Goal: Task Accomplishment & Management: Manage account settings

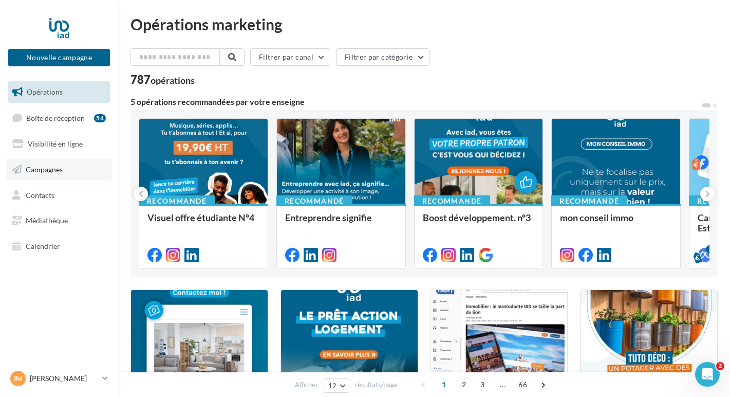
click at [42, 178] on link "Campagnes" at bounding box center [59, 170] width 106 height 22
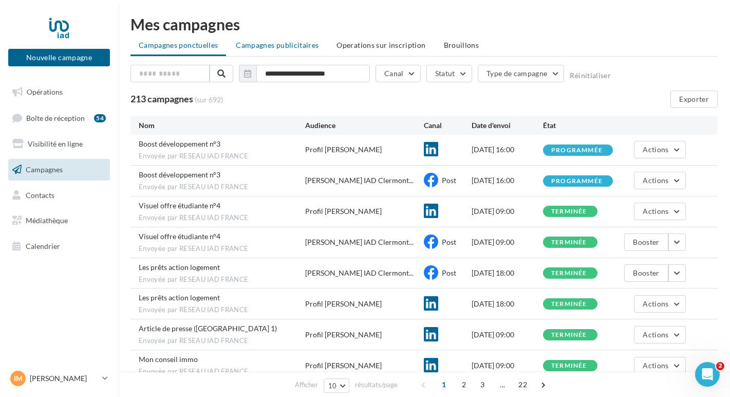
click at [267, 48] on span "Campagnes publicitaires" at bounding box center [277, 45] width 83 height 9
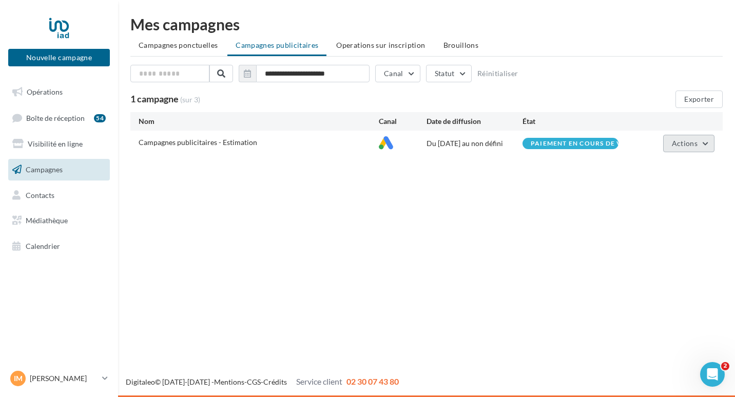
click at [674, 144] on span "Actions" at bounding box center [685, 143] width 26 height 9
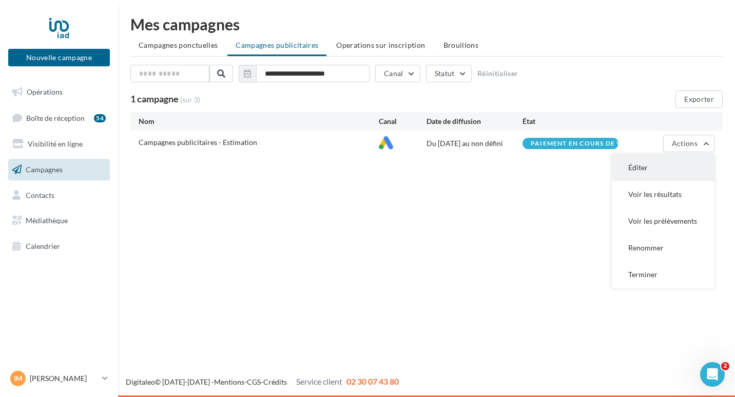
click at [661, 168] on button "Éditer" at bounding box center [663, 167] width 103 height 27
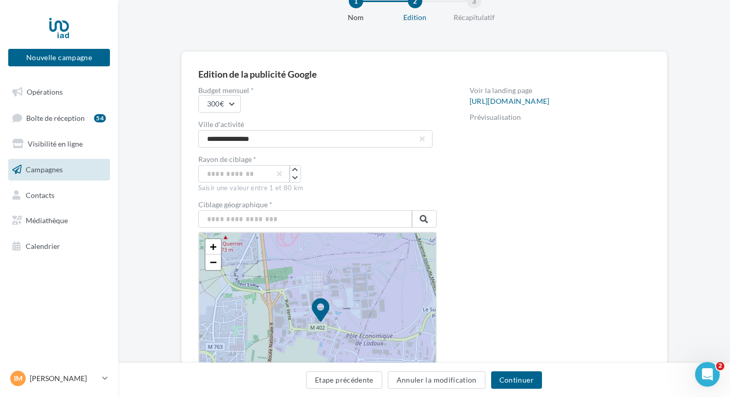
scroll to position [156, 0]
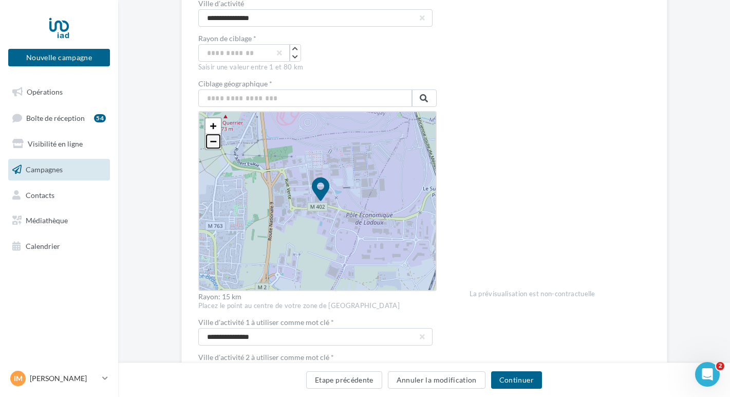
click at [212, 144] on link "−" at bounding box center [212, 141] width 15 height 15
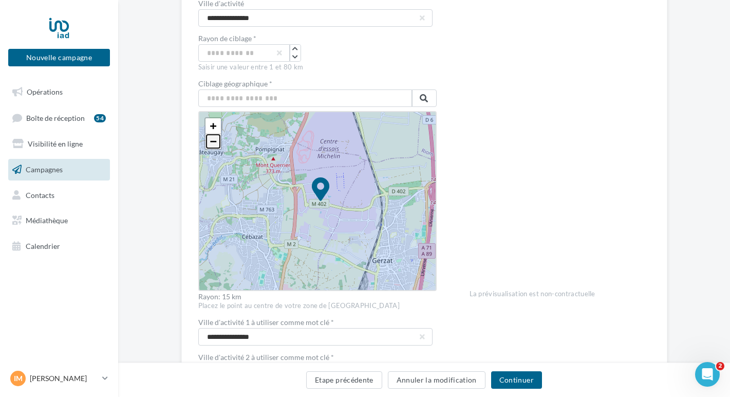
click at [212, 144] on link "−" at bounding box center [212, 141] width 15 height 15
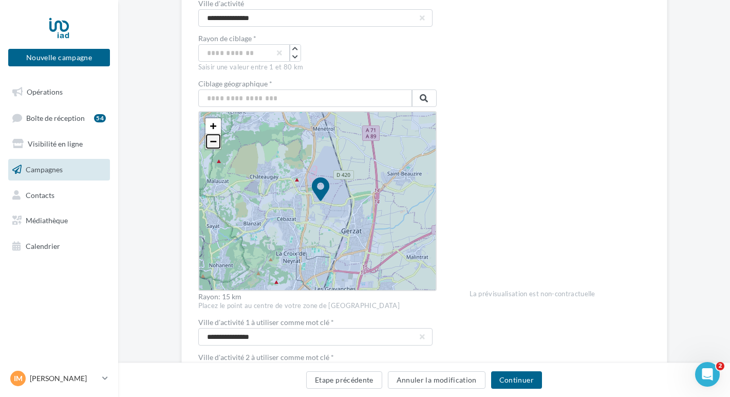
click at [212, 144] on link "−" at bounding box center [212, 141] width 15 height 15
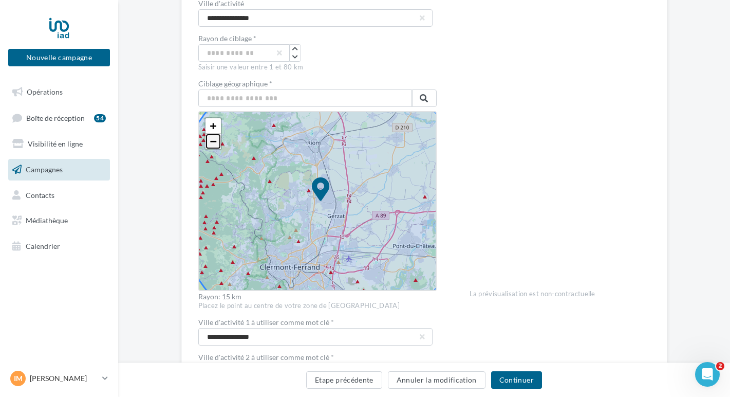
click at [212, 144] on link "−" at bounding box center [212, 141] width 15 height 15
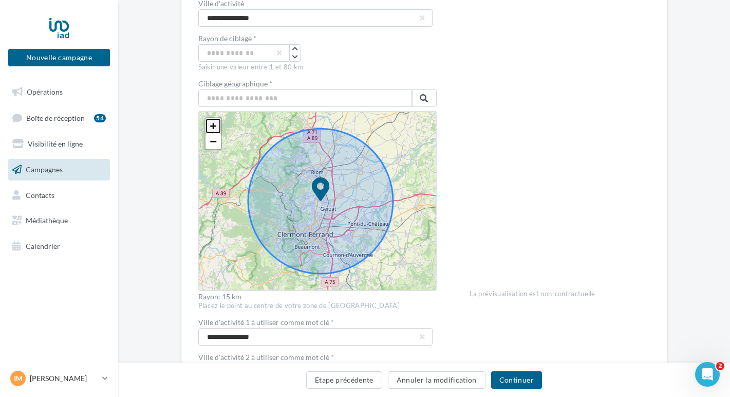
click at [210, 127] on span "+" at bounding box center [213, 125] width 7 height 13
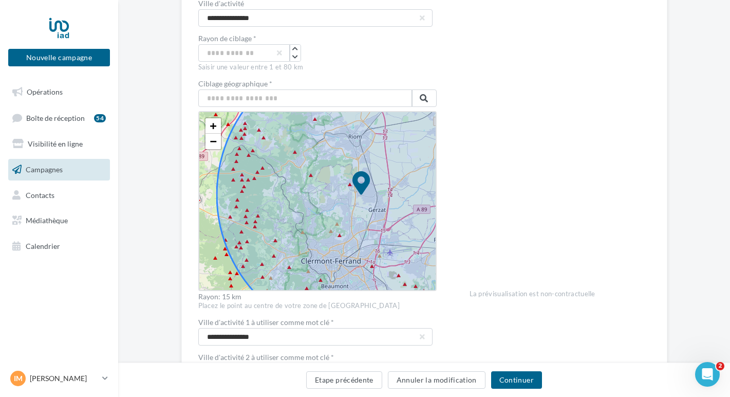
drag, startPoint x: 255, startPoint y: 199, endPoint x: 296, endPoint y: 193, distance: 41.5
click at [296, 193] on icon at bounding box center [362, 195] width 290 height 290
click at [210, 124] on span "+" at bounding box center [213, 125] width 7 height 13
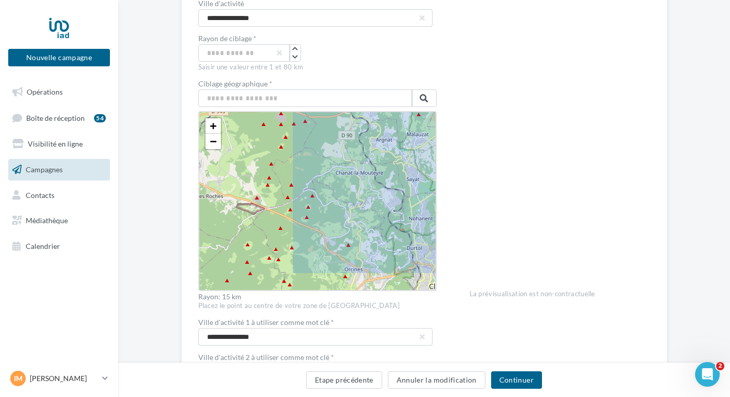
drag, startPoint x: 267, startPoint y: 213, endPoint x: 385, endPoint y: 178, distance: 122.5
click at [385, 178] on icon at bounding box center [520, 153] width 579 height 579
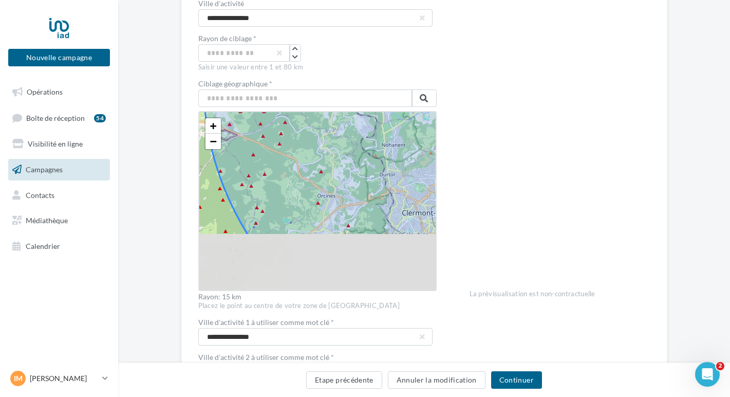
drag, startPoint x: 372, startPoint y: 204, endPoint x: 343, endPoint y: 121, distance: 88.0
click at [343, 121] on icon at bounding box center [492, 80] width 579 height 579
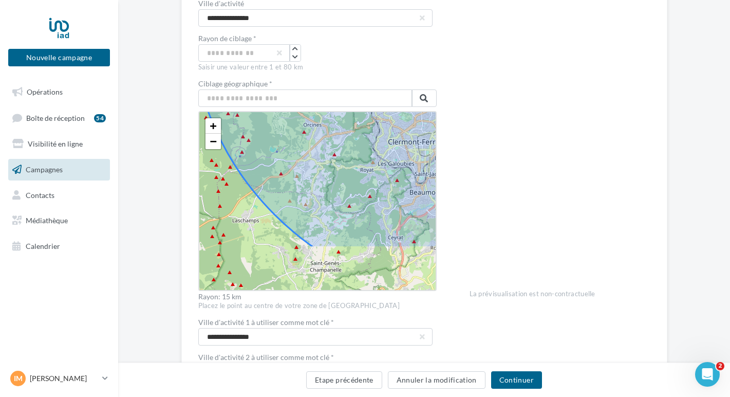
drag, startPoint x: 367, startPoint y: 222, endPoint x: 352, endPoint y: 157, distance: 67.3
click at [352, 157] on icon at bounding box center [479, 9] width 579 height 579
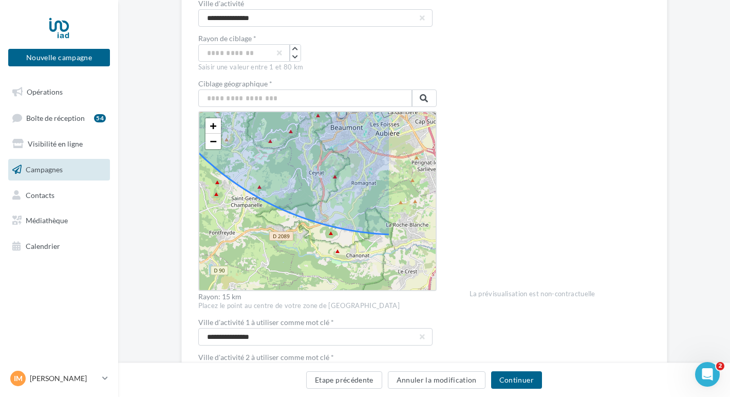
drag, startPoint x: 378, startPoint y: 222, endPoint x: 301, endPoint y: 167, distance: 94.9
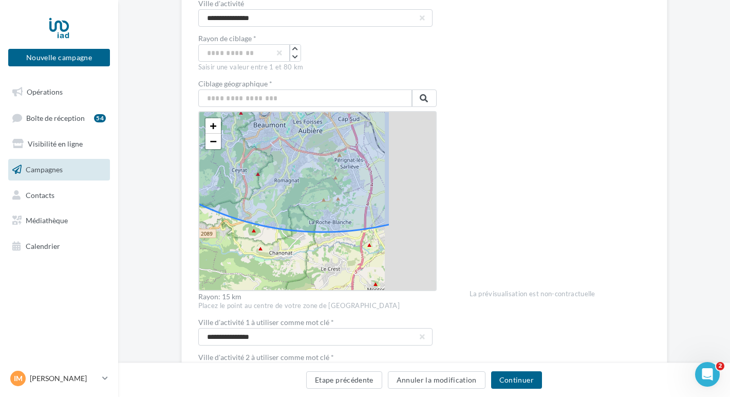
drag, startPoint x: 374, startPoint y: 187, endPoint x: 286, endPoint y: 185, distance: 88.4
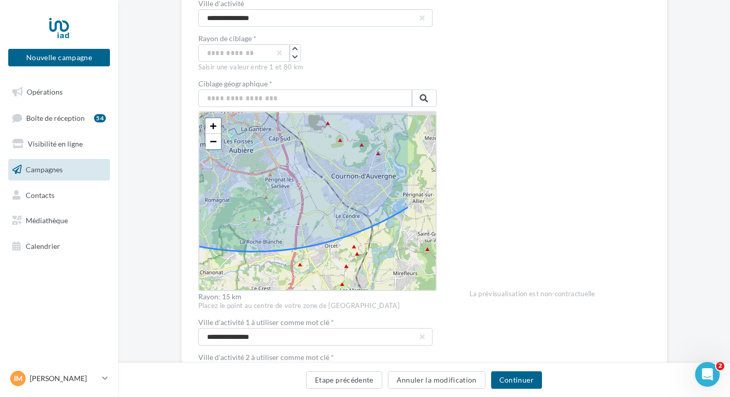
drag, startPoint x: 373, startPoint y: 147, endPoint x: 313, endPoint y: 167, distance: 63.3
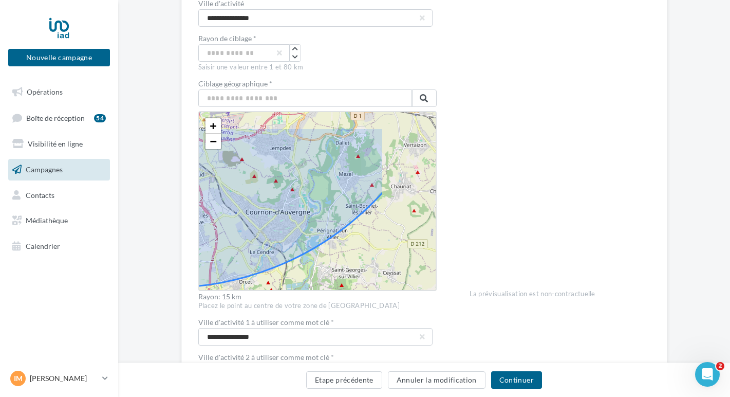
drag, startPoint x: 382, startPoint y: 143, endPoint x: 298, endPoint y: 178, distance: 90.7
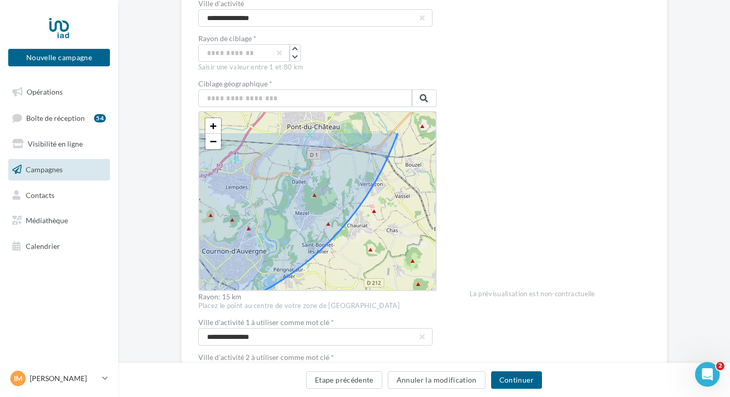
drag, startPoint x: 347, startPoint y: 141, endPoint x: 285, endPoint y: 194, distance: 81.9
click at [285, 194] on icon at bounding box center [124, 36] width 579 height 579
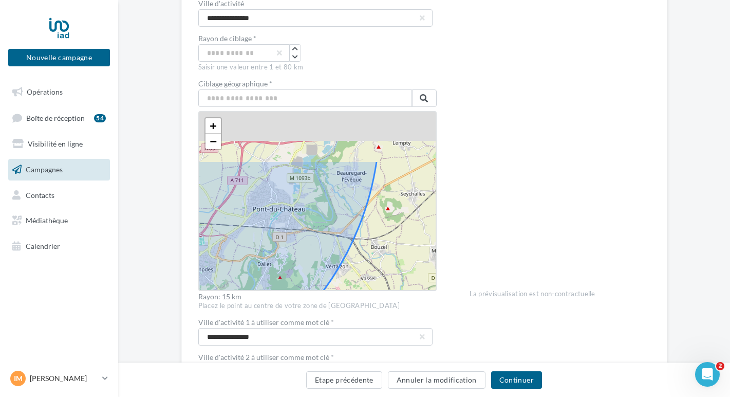
drag, startPoint x: 320, startPoint y: 133, endPoint x: 295, endPoint y: 216, distance: 87.1
click at [295, 216] on icon at bounding box center [89, 118] width 579 height 579
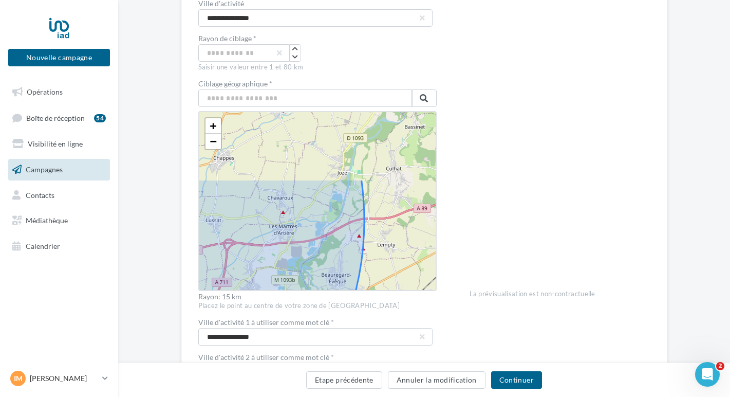
drag, startPoint x: 305, startPoint y: 131, endPoint x: 299, endPoint y: 218, distance: 86.5
click at [299, 218] on icon at bounding box center [74, 220] width 579 height 579
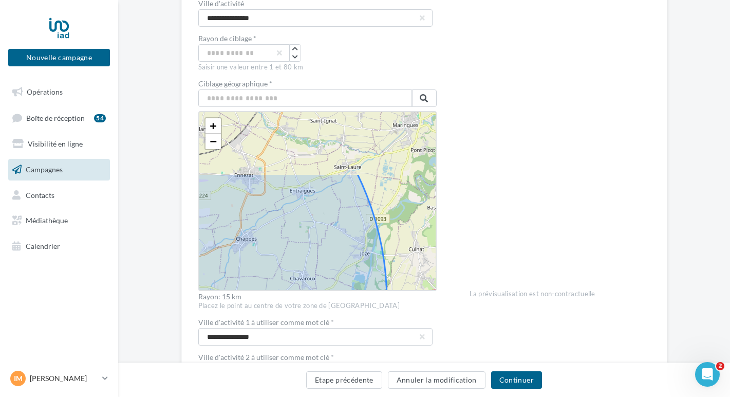
drag, startPoint x: 287, startPoint y: 139, endPoint x: 310, endPoint y: 219, distance: 83.7
click at [310, 219] on icon at bounding box center [96, 301] width 579 height 579
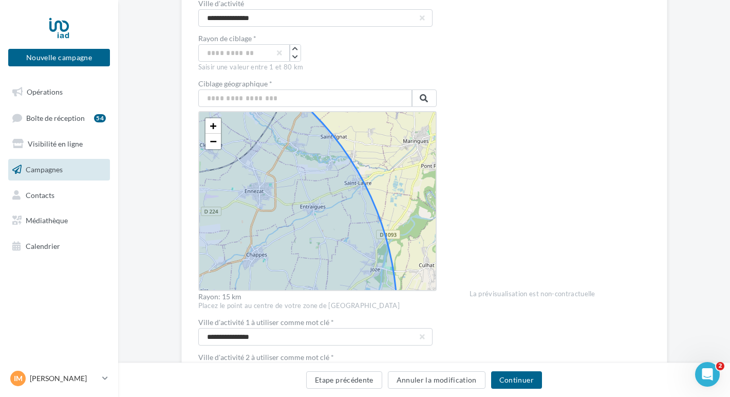
drag, startPoint x: 266, startPoint y: 155, endPoint x: 304, endPoint y: 219, distance: 75.0
click at [304, 219] on icon at bounding box center [107, 317] width 579 height 579
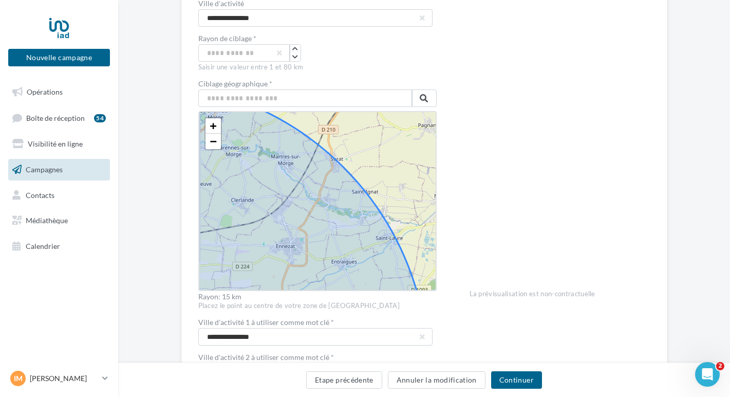
drag, startPoint x: 276, startPoint y: 169, endPoint x: 329, endPoint y: 224, distance: 75.9
click at [329, 224] on icon at bounding box center [138, 372] width 579 height 579
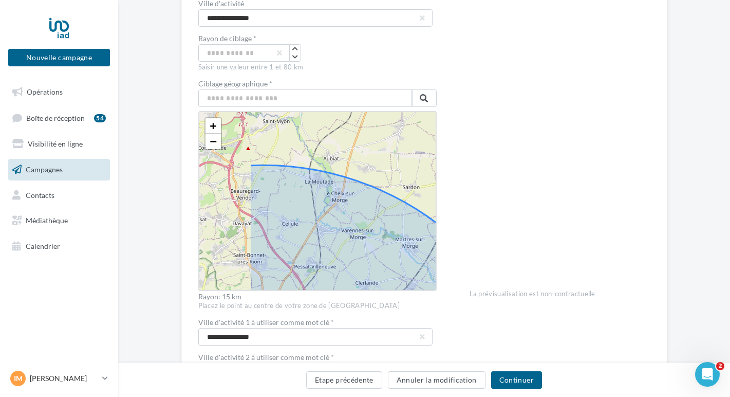
drag, startPoint x: 261, startPoint y: 190, endPoint x: 336, endPoint y: 224, distance: 82.8
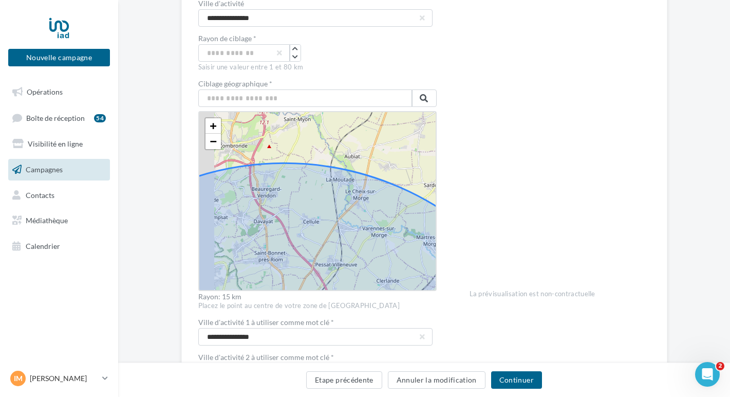
drag, startPoint x: 228, startPoint y: 198, endPoint x: 310, endPoint y: 193, distance: 81.8
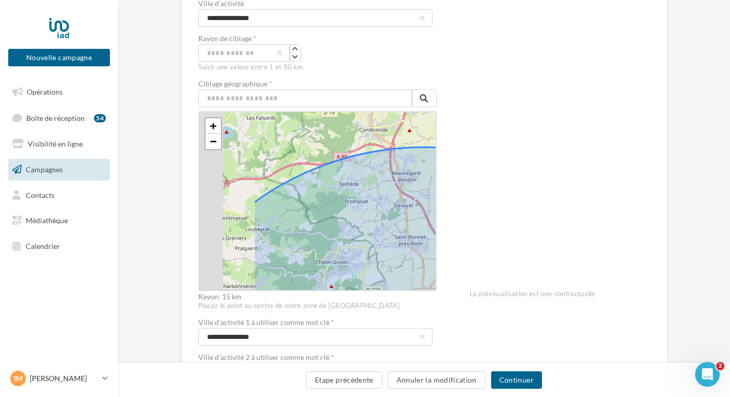
drag, startPoint x: 231, startPoint y: 203, endPoint x: 323, endPoint y: 187, distance: 93.3
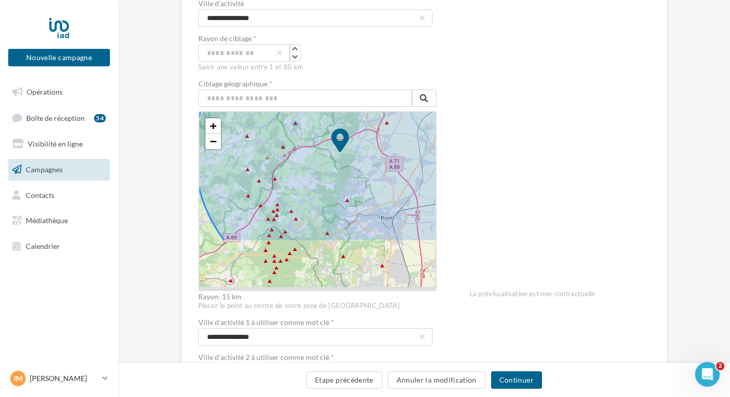
drag, startPoint x: 336, startPoint y: 226, endPoint x: 333, endPoint y: 169, distance: 56.6
click at [333, 169] on icon at bounding box center [339, 152] width 291 height 291
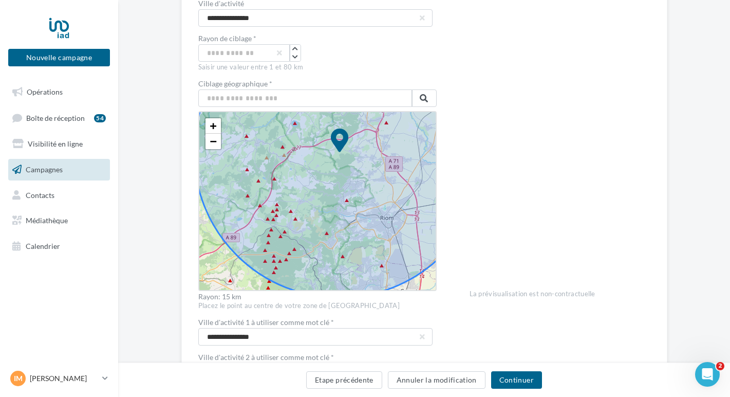
click at [374, 258] on icon at bounding box center [339, 152] width 291 height 291
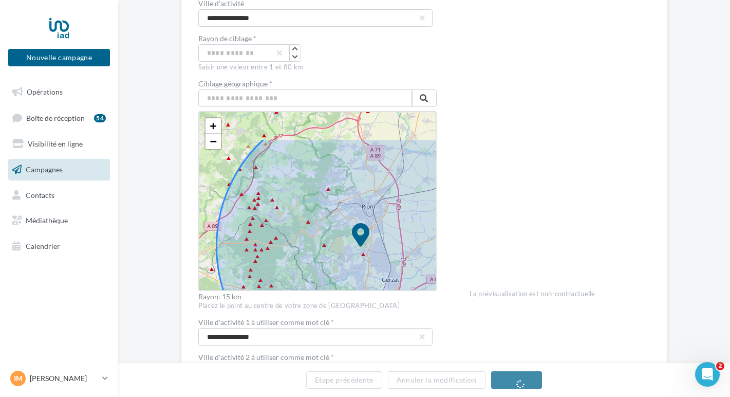
drag, startPoint x: 273, startPoint y: 193, endPoint x: 334, endPoint y: 265, distance: 94.7
click at [334, 265] on icon at bounding box center [361, 247] width 290 height 290
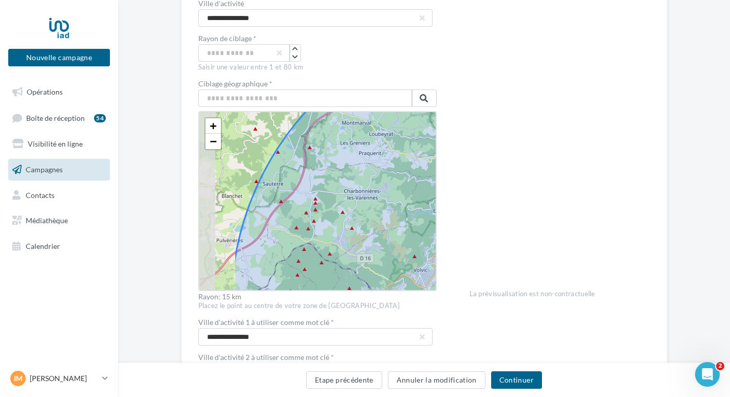
drag, startPoint x: 269, startPoint y: 184, endPoint x: 329, endPoint y: 168, distance: 62.0
click at [329, 168] on icon at bounding box center [520, 305] width 579 height 579
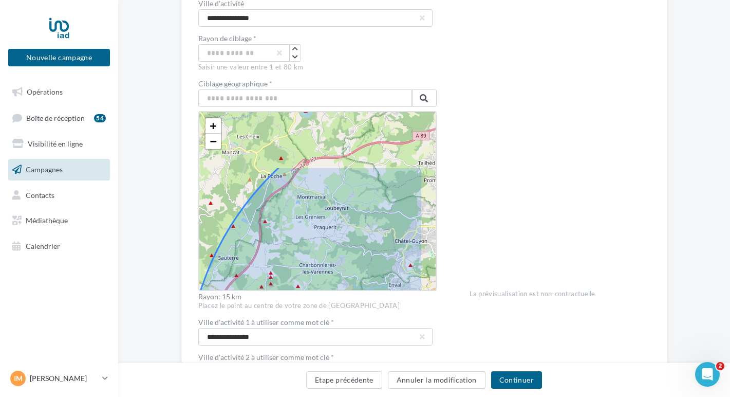
drag, startPoint x: 349, startPoint y: 162, endPoint x: 300, endPoint y: 243, distance: 95.4
click at [300, 243] on icon at bounding box center [475, 379] width 579 height 579
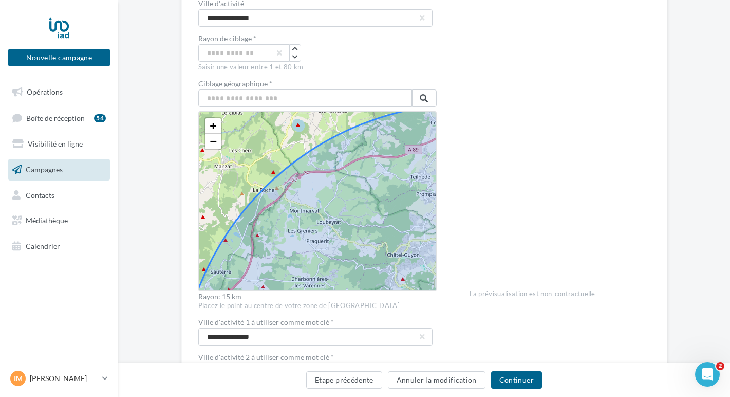
drag, startPoint x: 343, startPoint y: 173, endPoint x: 320, endPoint y: 223, distance: 55.2
click at [320, 223] on icon at bounding box center [467, 393] width 579 height 579
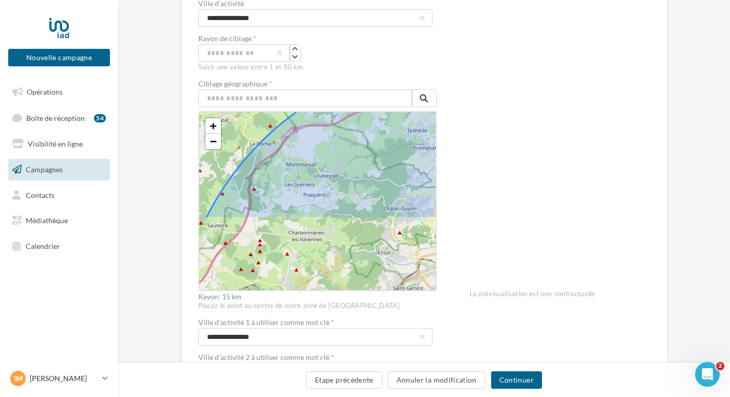
drag, startPoint x: 311, startPoint y: 237, endPoint x: 326, endPoint y: 149, distance: 89.2
click at [326, 149] on icon at bounding box center [464, 347] width 579 height 579
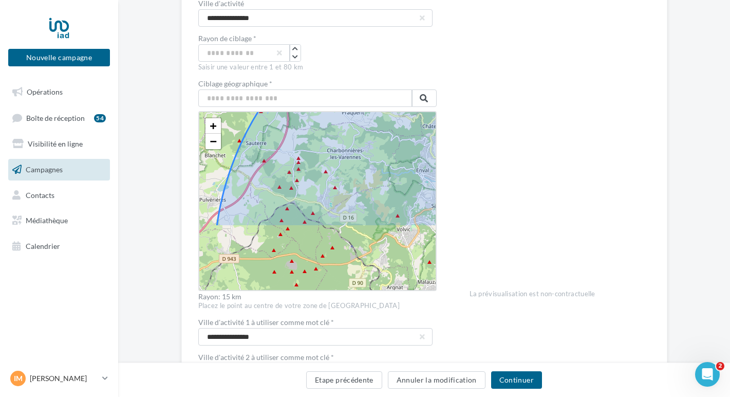
drag, startPoint x: 332, startPoint y: 222, endPoint x: 371, endPoint y: 140, distance: 90.8
click at [371, 140] on icon at bounding box center [503, 264] width 579 height 579
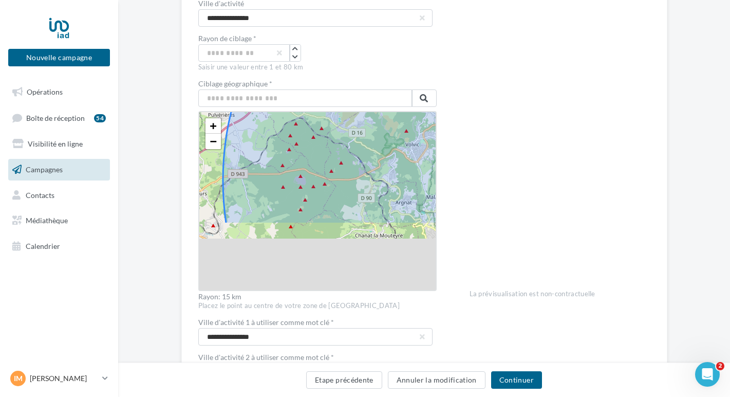
drag, startPoint x: 361, startPoint y: 219, endPoint x: 373, endPoint y: 118, distance: 101.4
click at [373, 118] on icon at bounding box center [511, 180] width 579 height 579
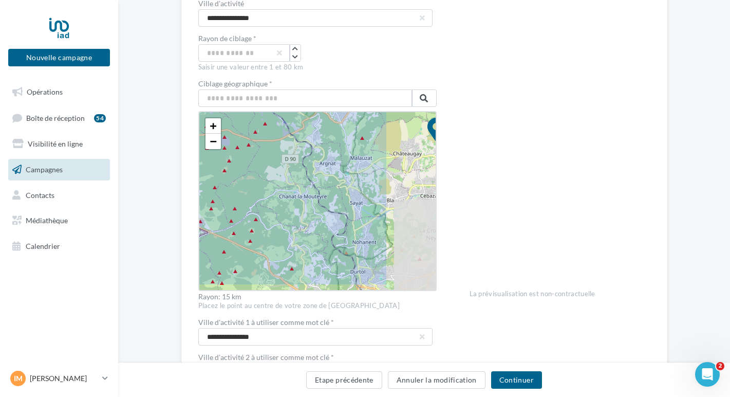
drag, startPoint x: 351, startPoint y: 222, endPoint x: 287, endPoint y: 197, distance: 69.1
click at [265, 198] on icon at bounding box center [435, 141] width 579 height 579
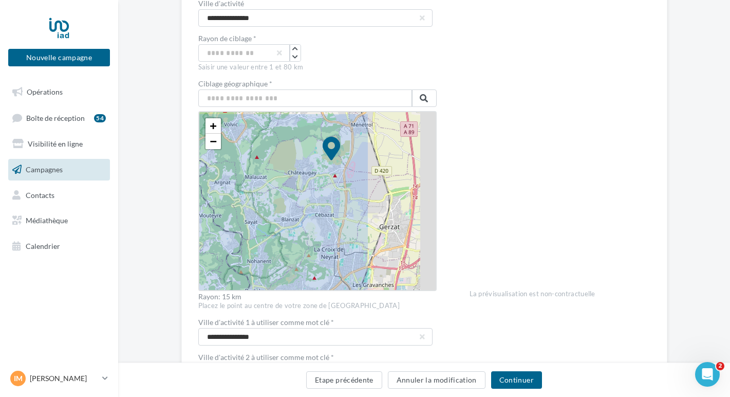
drag, startPoint x: 359, startPoint y: 187, endPoint x: 241, endPoint y: 214, distance: 120.5
click at [241, 214] on icon at bounding box center [330, 160] width 579 height 579
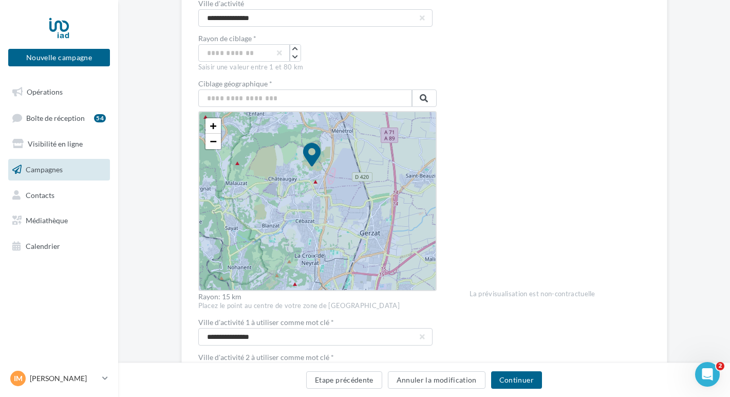
click at [358, 165] on icon at bounding box center [311, 166] width 579 height 579
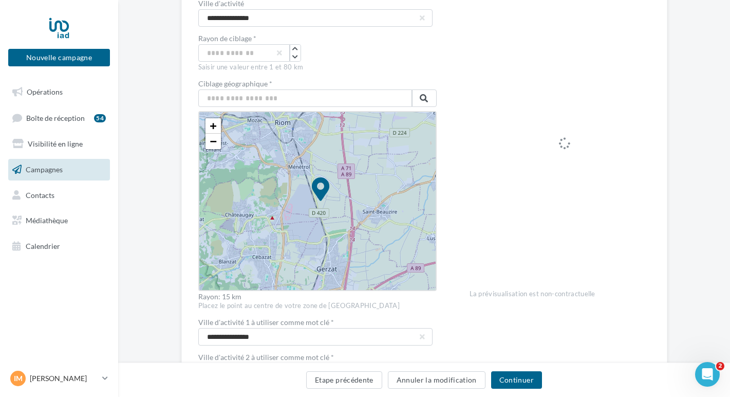
click at [361, 209] on icon at bounding box center [320, 200] width 579 height 579
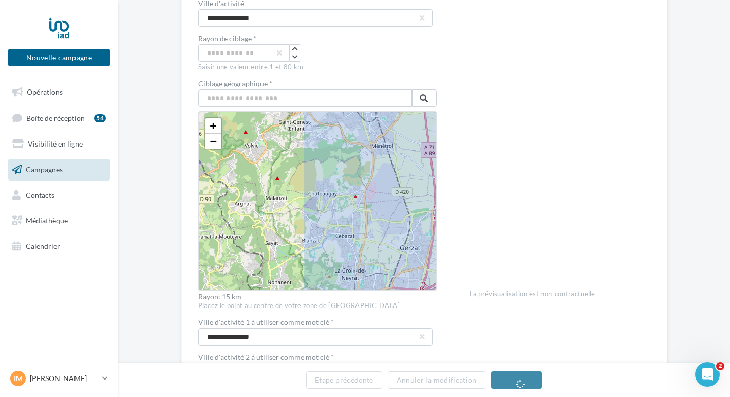
drag, startPoint x: 247, startPoint y: 210, endPoint x: 375, endPoint y: 197, distance: 129.6
click at [375, 197] on icon at bounding box center [449, 186] width 579 height 579
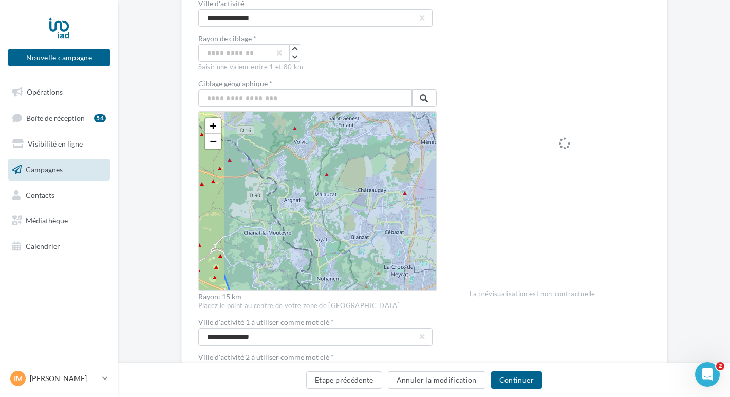
drag, startPoint x: 235, startPoint y: 213, endPoint x: 365, endPoint y: 204, distance: 130.2
click at [365, 204] on icon at bounding box center [498, 183] width 579 height 579
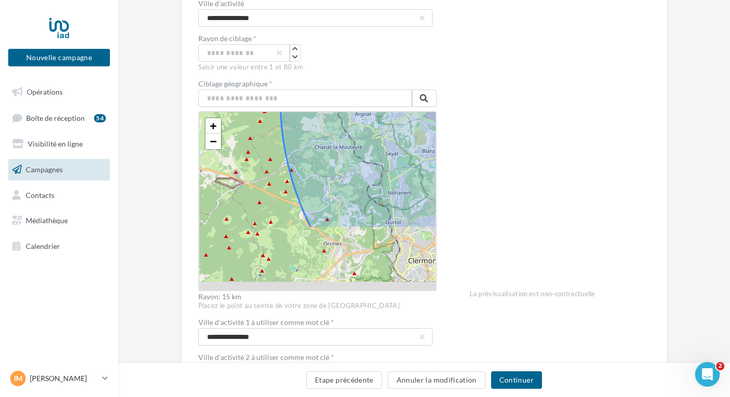
drag, startPoint x: 357, startPoint y: 244, endPoint x: 347, endPoint y: 154, distance: 90.5
click at [347, 154] on icon at bounding box center [569, 97] width 579 height 579
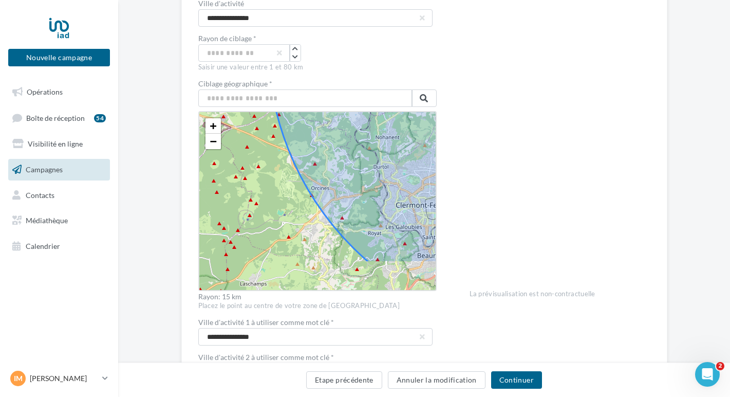
drag
click at [349, 159] on icon at bounding box center [557, 41] width 579 height 579
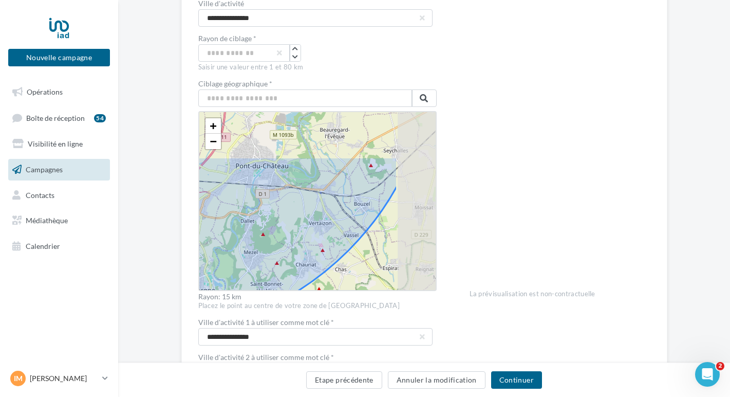
click at [271, 249] on icon at bounding box center [143, 45] width 579 height 579
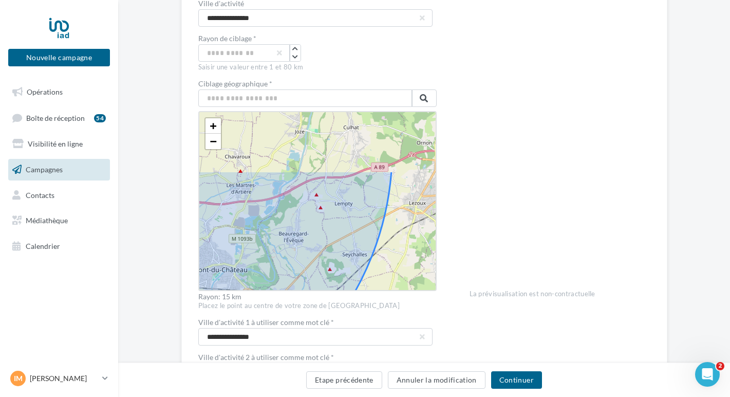
click at [318, 223] on icon at bounding box center [102, 148] width 579 height 579
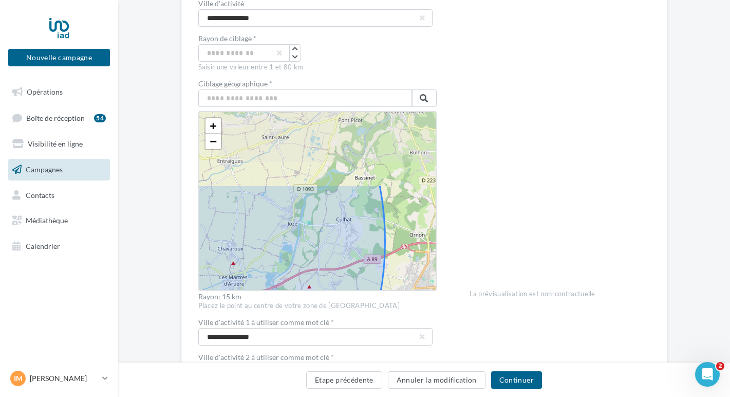
click at [339, 230] on icon at bounding box center [94, 240] width 579 height 579
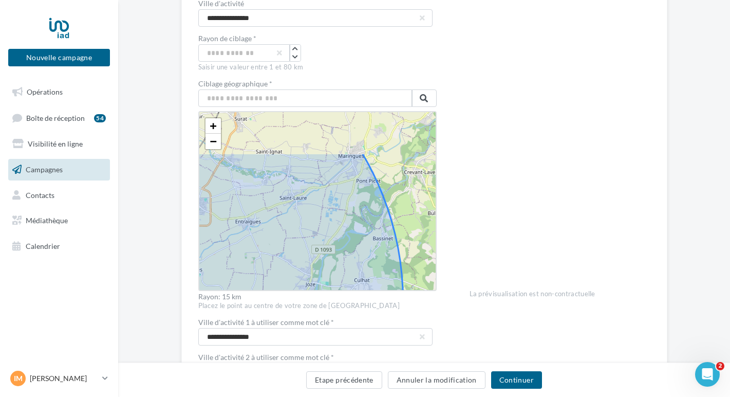
click at [325, 206] on icon at bounding box center [112, 301] width 579 height 579
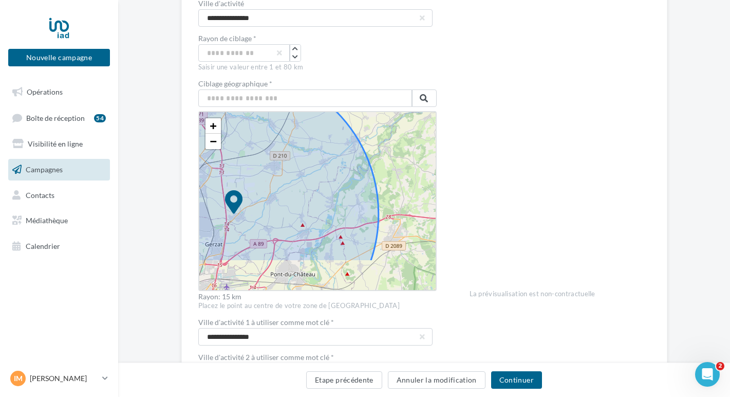
click at [376, 157] on div "+ − Leaflet" at bounding box center [317, 201] width 238 height 180
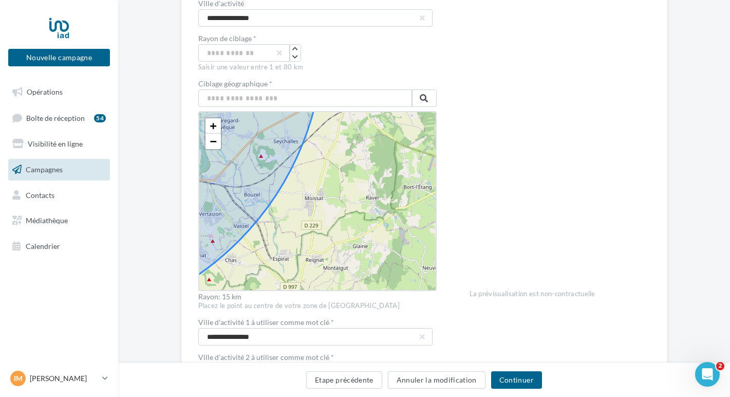
click at [375, 238] on div "+ − Leaflet" at bounding box center [317, 201] width 238 height 180
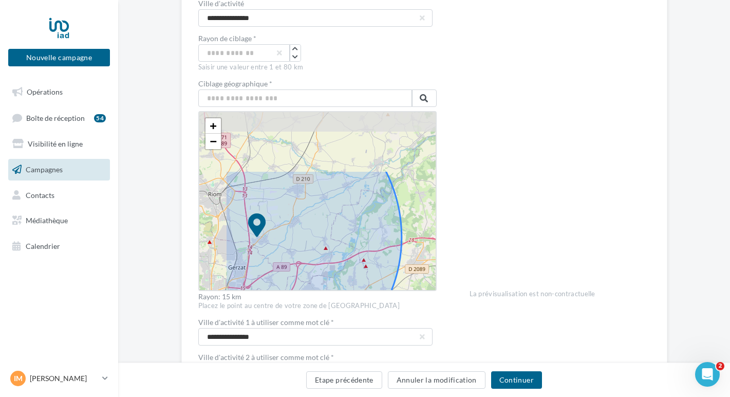
click at [301, 250] on icon at bounding box center [256, 237] width 290 height 290
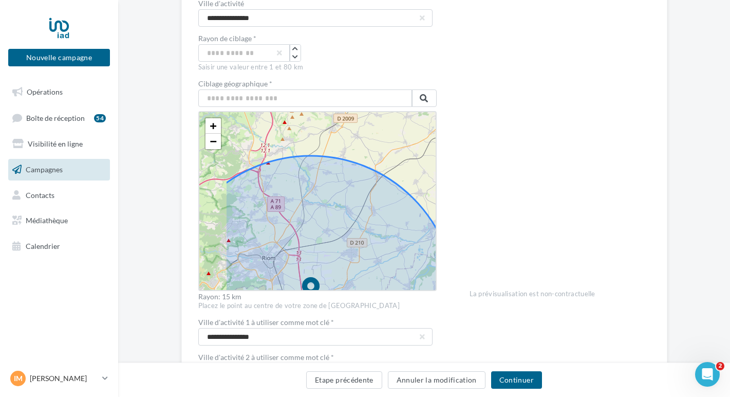
click at [332, 250] on icon at bounding box center [310, 301] width 290 height 290
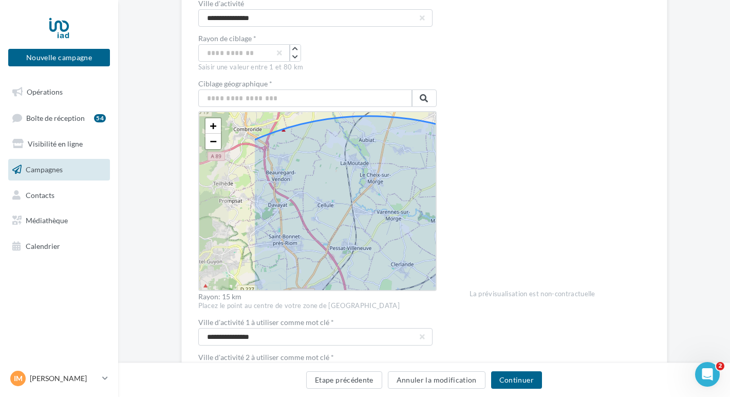
drag, startPoint x: 290, startPoint y: 191, endPoint x: 370, endPoint y: 209, distance: 81.5
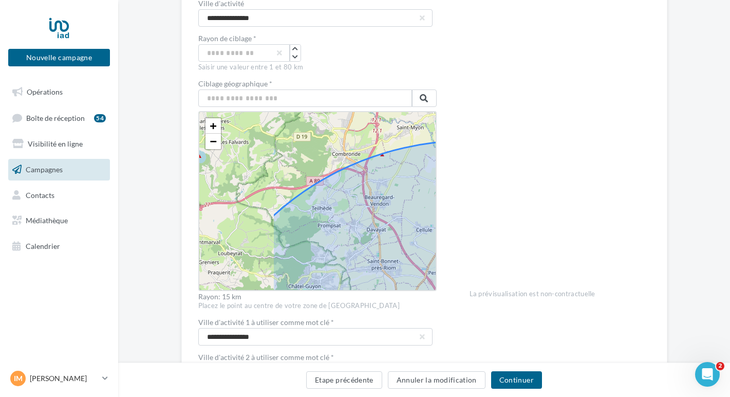
drag, startPoint x: 285, startPoint y: 180, endPoint x: 383, endPoint y: 205, distance: 101.6
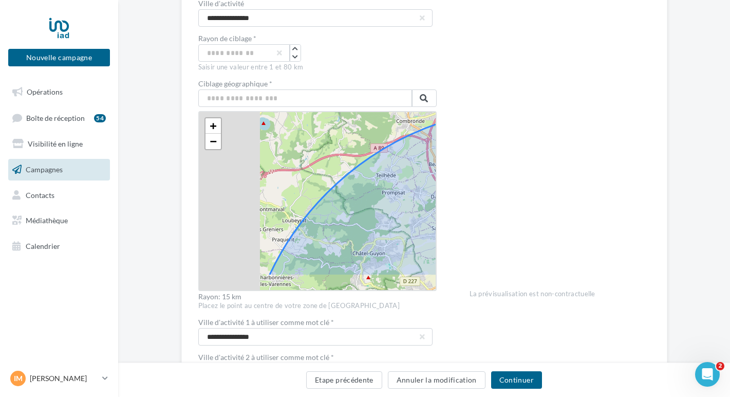
drag, startPoint x: 306, startPoint y: 239, endPoint x: 376, endPoint y: 202, distance: 79.5
click at [376, 202] on icon at bounding box center [531, 397] width 579 height 579
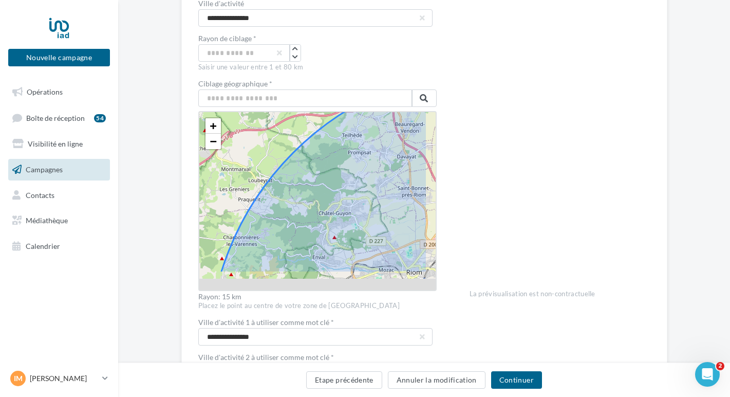
drag, startPoint x: 369, startPoint y: 239, endPoint x: 270, endPoint y: 144, distance: 137.7
click at [270, 144] on icon at bounding box center [497, 357] width 579 height 579
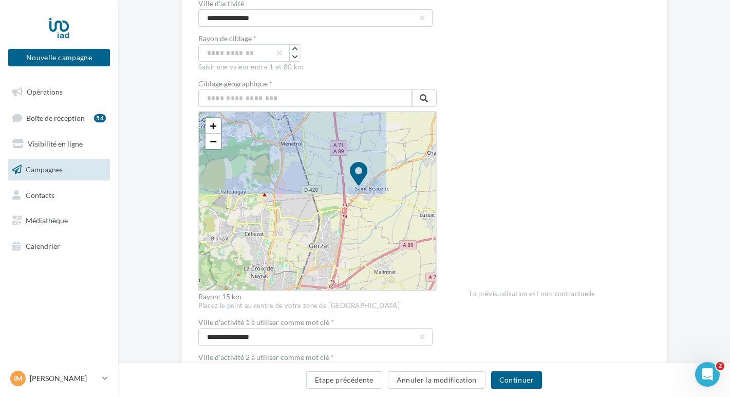
drag, startPoint x: 371, startPoint y: 257, endPoint x: 292, endPoint y: 144, distance: 138.6
click at [292, 144] on icon at bounding box center [358, 184] width 579 height 579
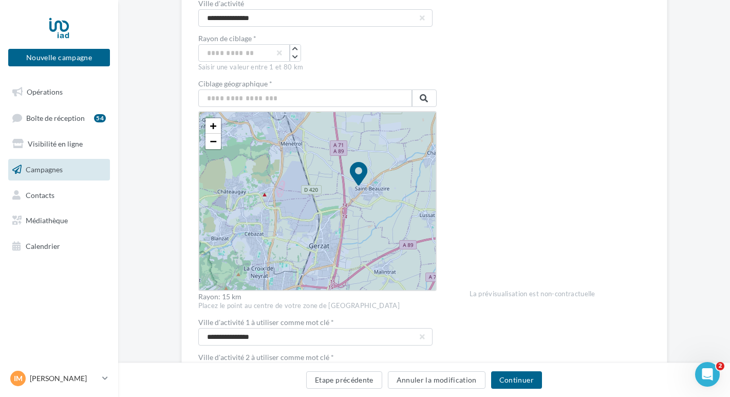
click at [339, 168] on icon at bounding box center [358, 184] width 579 height 579
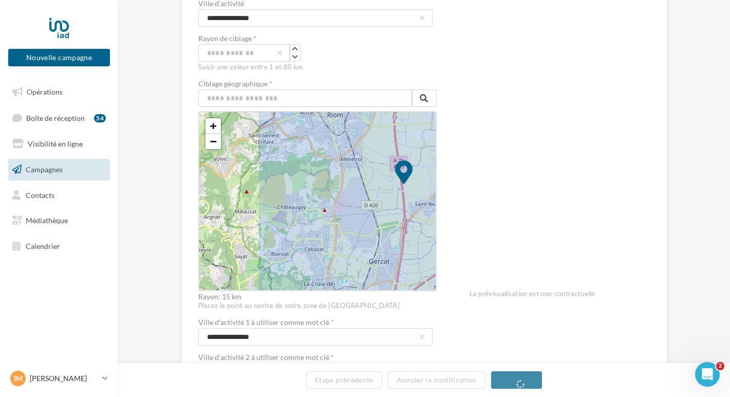
drag, startPoint x: 257, startPoint y: 175, endPoint x: 331, endPoint y: 157, distance: 76.2
click at [331, 157] on icon at bounding box center [404, 183] width 579 height 579
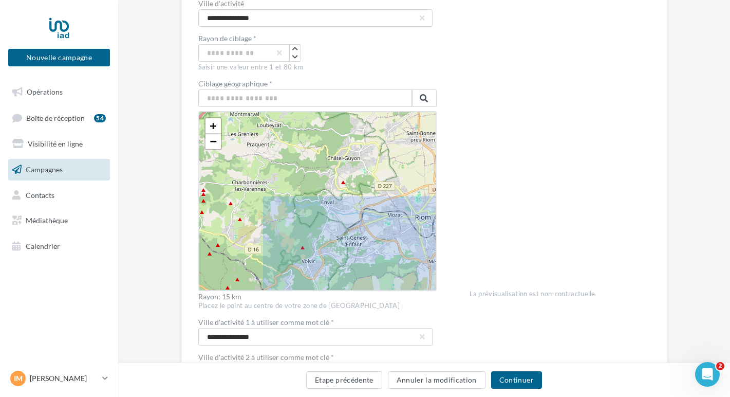
drag, startPoint x: 240, startPoint y: 127, endPoint x: 328, endPoint y: 230, distance: 134.8
click at [328, 230] on icon at bounding box center [491, 285] width 579 height 579
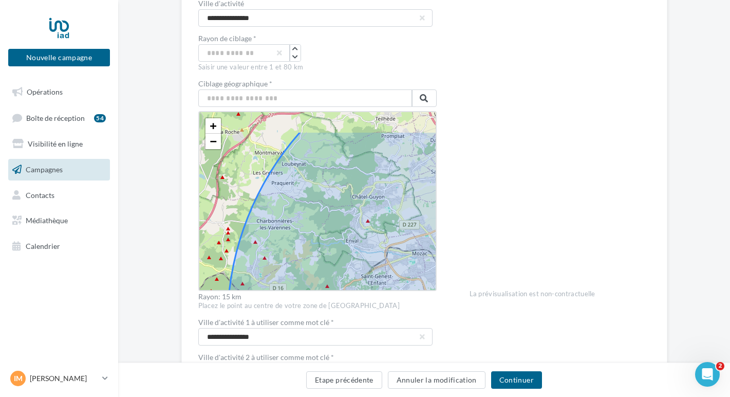
drag, startPoint x: 276, startPoint y: 164, endPoint x: 308, endPoint y: 218, distance: 62.2
click at [308, 218] on icon at bounding box center [516, 323] width 579 height 579
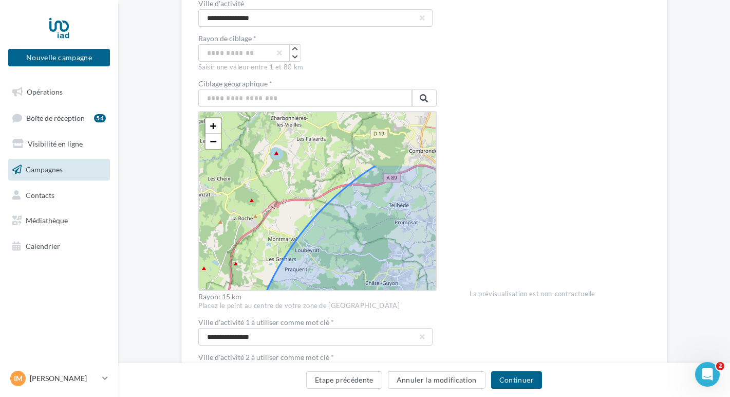
drag, startPoint x: 379, startPoint y: 142, endPoint x: 385, endPoint y: 213, distance: 71.7
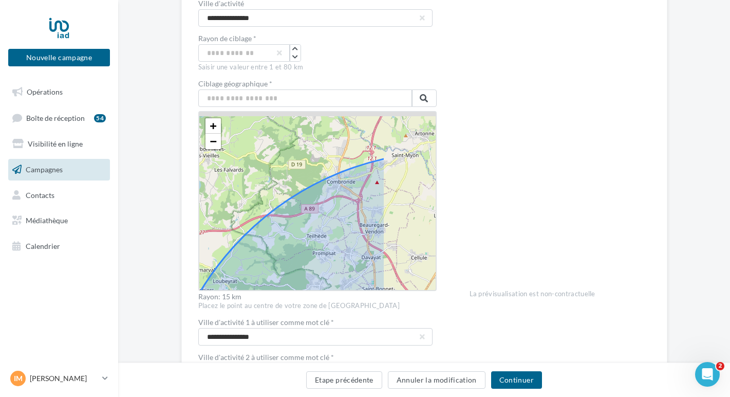
drag, startPoint x: 407, startPoint y: 193, endPoint x: 298, endPoint y: 233, distance: 115.7
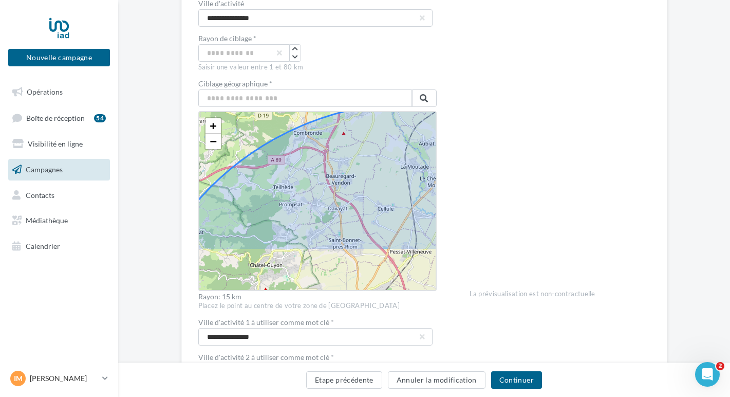
drag, startPoint x: 370, startPoint y: 222, endPoint x: 346, endPoint y: 88, distance: 136.8
click at [346, 88] on div "Ciblage géographique * + − Leaflet Rayon: 15 km" at bounding box center [317, 190] width 238 height 220
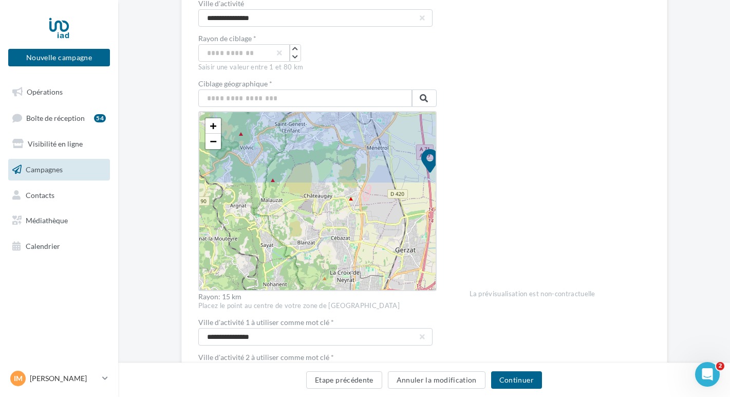
drag, startPoint x: 309, startPoint y: 239, endPoint x: 336, endPoint y: 125, distance: 116.7
click at [336, 125] on icon at bounding box center [430, 171] width 579 height 579
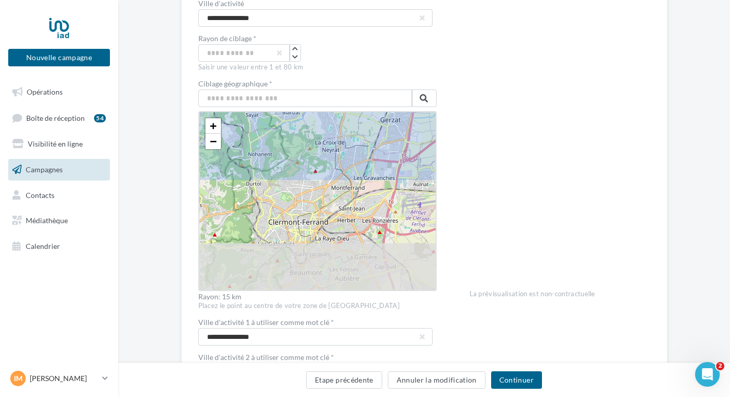
drag, startPoint x: 329, startPoint y: 247, endPoint x: 313, endPoint y: 114, distance: 134.5
click at [313, 114] on icon at bounding box center [415, 41] width 579 height 579
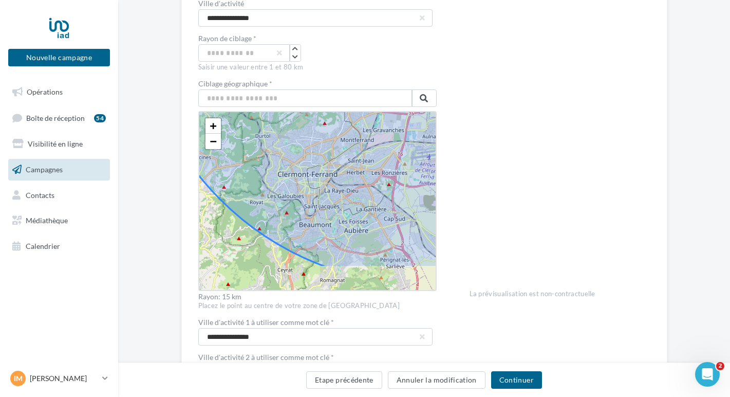
drag, startPoint x: 317, startPoint y: 246, endPoint x: 329, endPoint y: 199, distance: 48.2
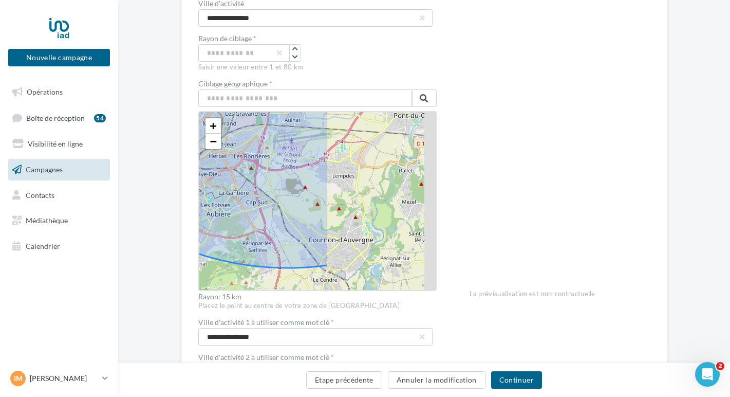
drag, startPoint x: 397, startPoint y: 224, endPoint x: 257, endPoint y: 213, distance: 139.6
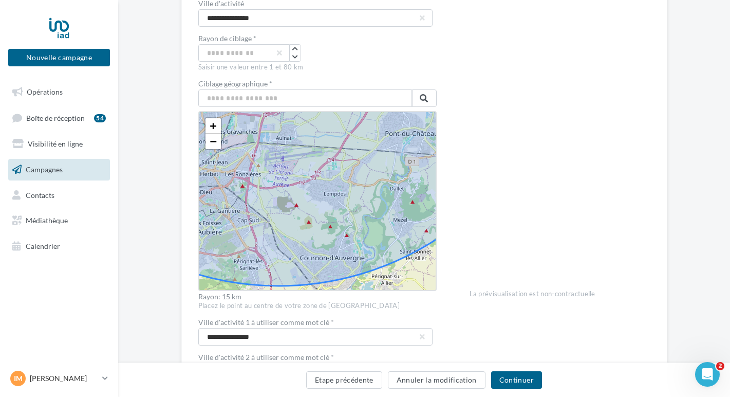
drag, startPoint x: 351, startPoint y: 194, endPoint x: 380, endPoint y: 214, distance: 35.8
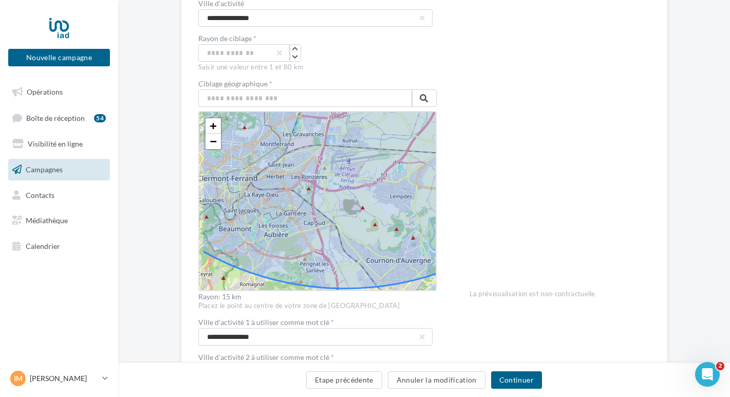
drag, startPoint x: 292, startPoint y: 217, endPoint x: 378, endPoint y: 231, distance: 87.4
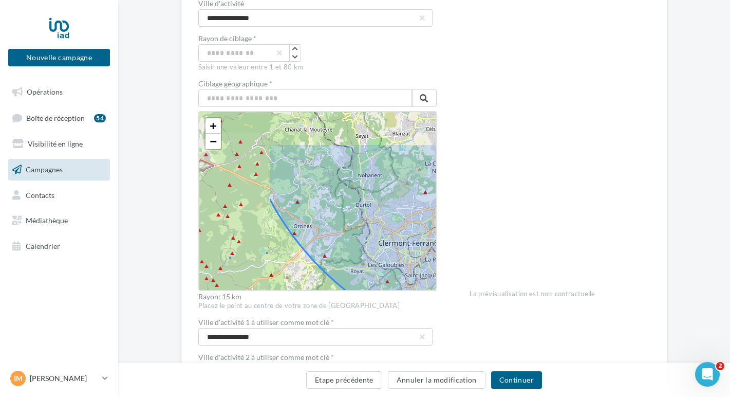
drag, startPoint x: 248, startPoint y: 194, endPoint x: 343, endPoint y: 245, distance: 107.3
click at [343, 245] on icon at bounding box center [525, 62] width 579 height 579
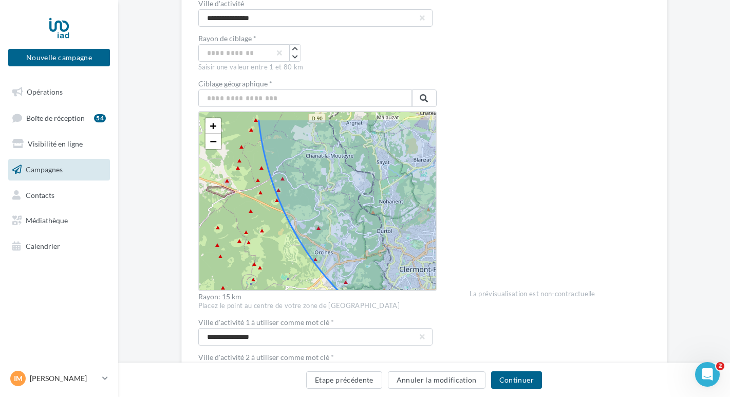
drag, startPoint x: 212, startPoint y: 224, endPoint x: 247, endPoint y: 270, distance: 57.2
click at [247, 270] on div "+ − Leaflet" at bounding box center [317, 201] width 238 height 180
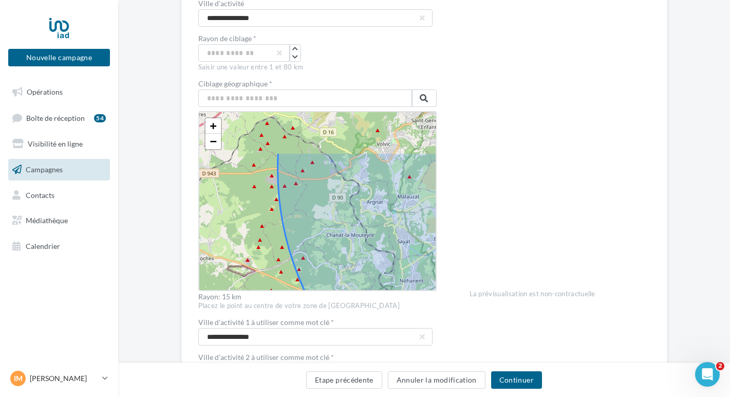
drag, startPoint x: 240, startPoint y: 179, endPoint x: 247, endPoint y: 238, distance: 60.0
click at [247, 238] on div "+ − Leaflet" at bounding box center [317, 201] width 238 height 180
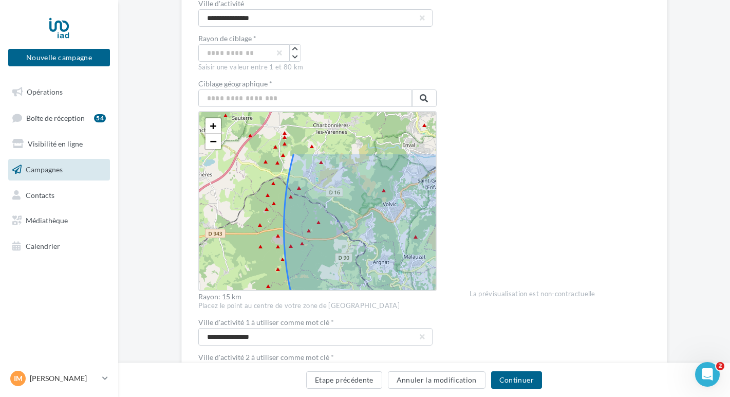
drag, startPoint x: 248, startPoint y: 166, endPoint x: 254, endPoint y: 227, distance: 60.9
click at [254, 227] on div "+ − Leaflet" at bounding box center [317, 201] width 238 height 180
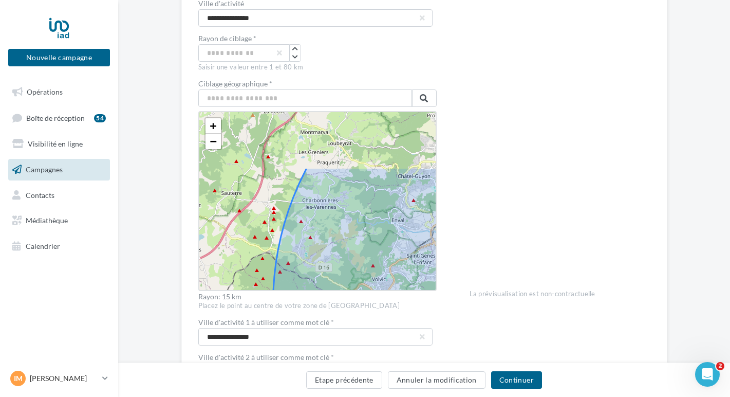
drag, startPoint x: 258, startPoint y: 154, endPoint x: 248, endPoint y: 230, distance: 76.3
click at [248, 230] on div "+ − Leaflet" at bounding box center [317, 201] width 238 height 180
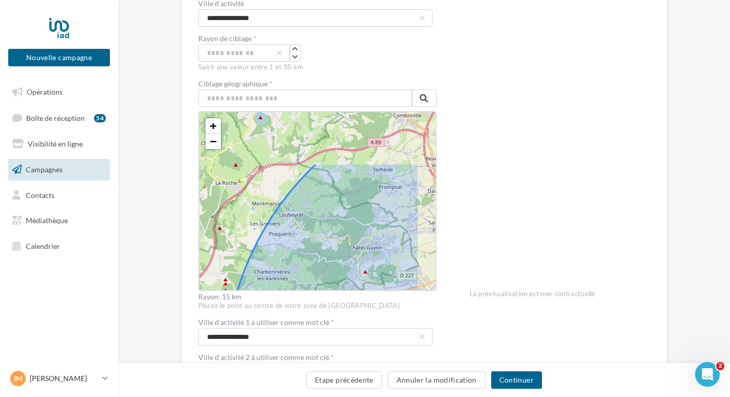
drag, startPoint x: 289, startPoint y: 174, endPoint x: 240, endPoint y: 244, distance: 85.3
click at [240, 244] on div "+ − Leaflet" at bounding box center [317, 201] width 238 height 180
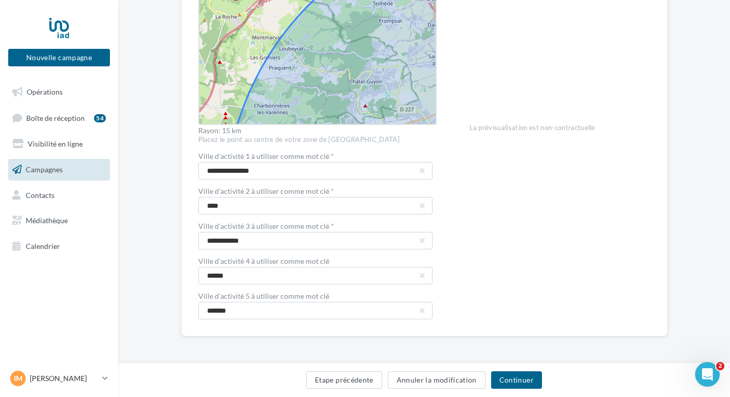
scroll to position [197, 0]
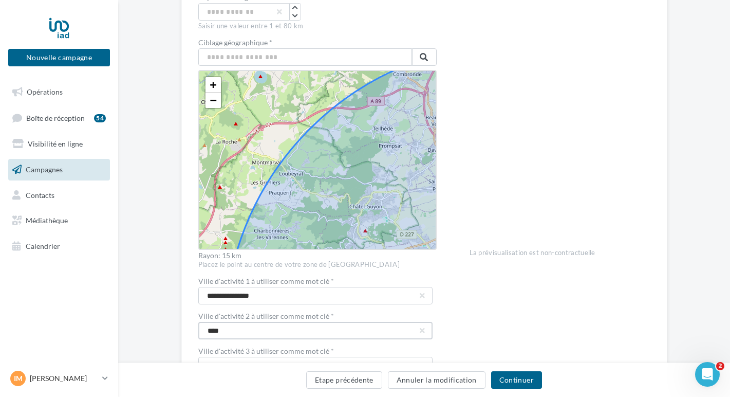
click at [336, 337] on input "****" at bounding box center [315, 330] width 234 height 17
click at [509, 384] on button "Continuer" at bounding box center [516, 379] width 51 height 17
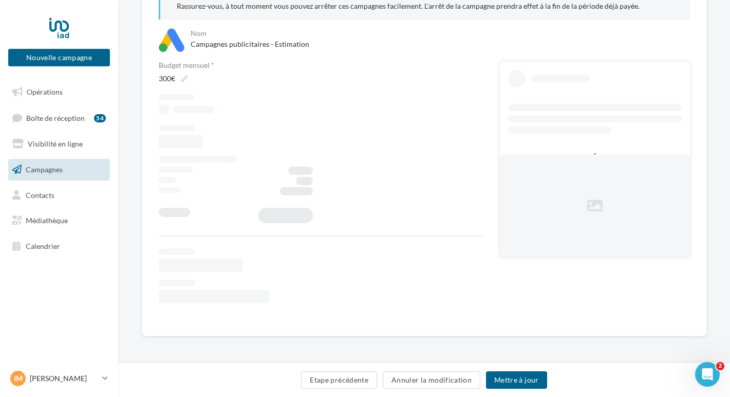
scroll to position [23, 0]
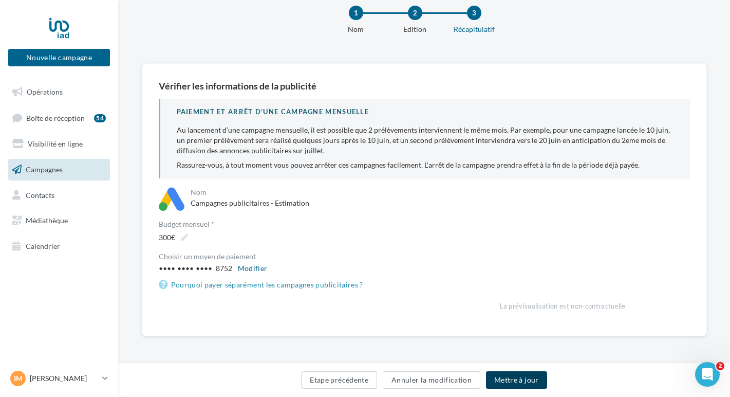
click at [514, 379] on button "Mettre à jour" at bounding box center [516, 379] width 61 height 17
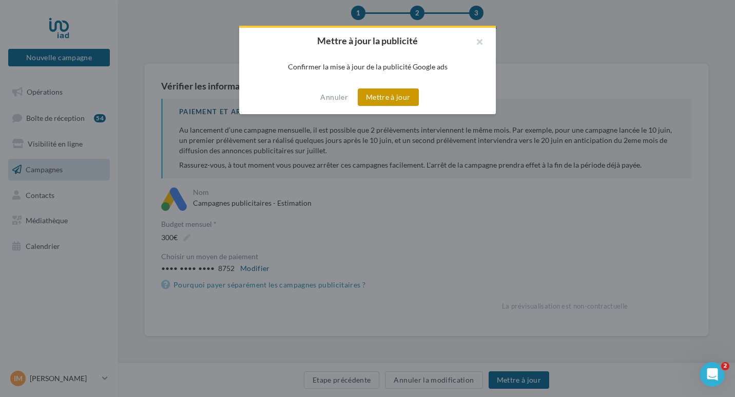
click at [391, 99] on button "Mettre à jour" at bounding box center [388, 96] width 61 height 17
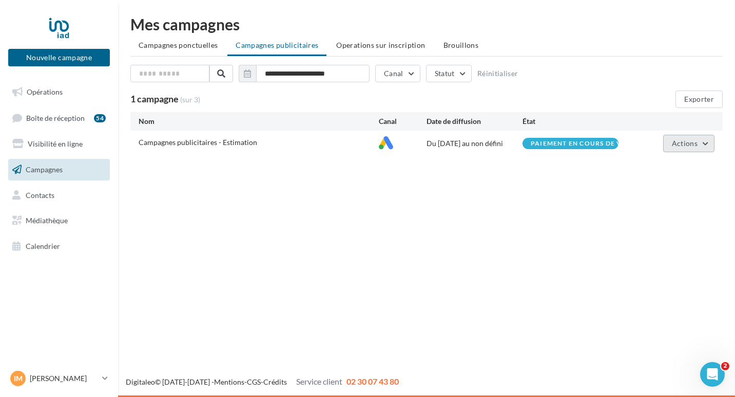
click at [693, 147] on button "Actions" at bounding box center [689, 143] width 51 height 17
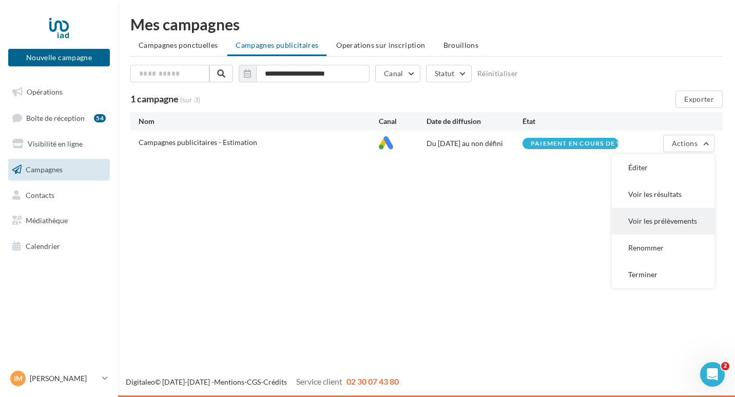
click at [667, 214] on button "Voir les prélèvements" at bounding box center [663, 220] width 103 height 27
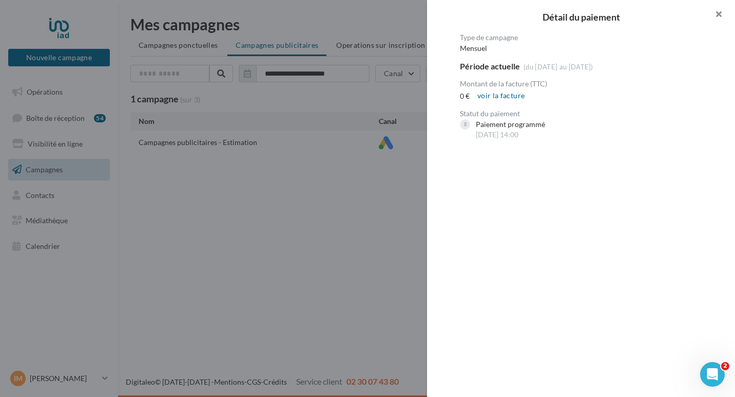
click at [721, 13] on button "button" at bounding box center [714, 15] width 41 height 31
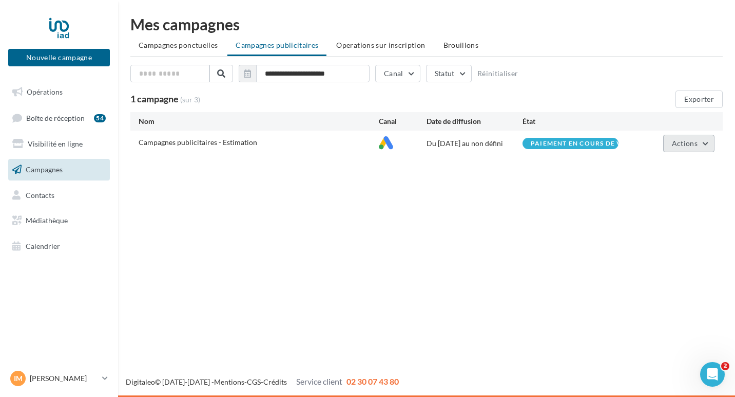
click at [668, 138] on button "Actions" at bounding box center [689, 143] width 51 height 17
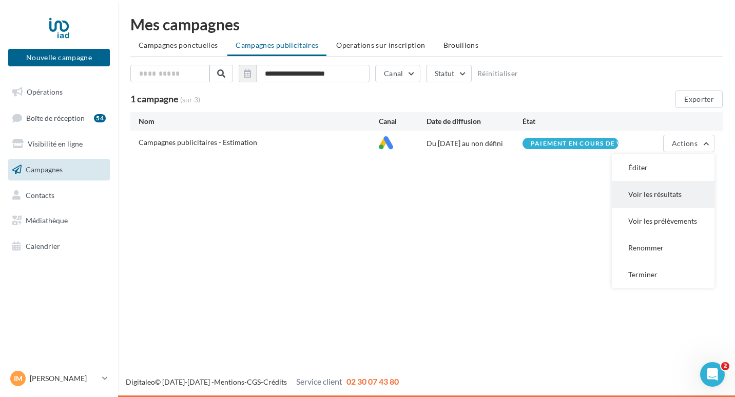
click at [654, 196] on button "Voir les résultats" at bounding box center [663, 194] width 103 height 27
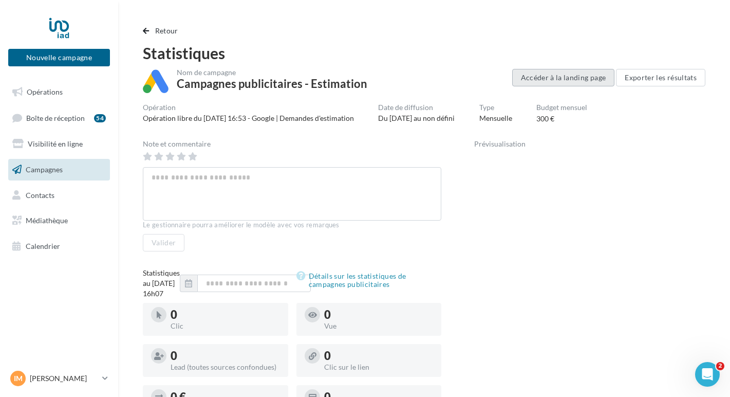
click at [556, 81] on button "Accéder à la landing page" at bounding box center [563, 77] width 103 height 17
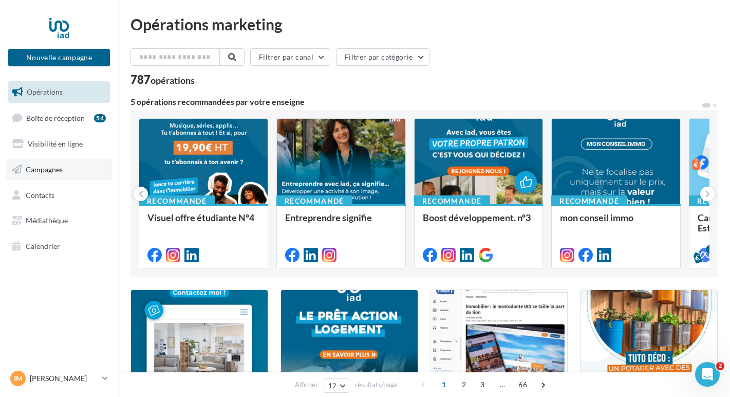
click at [42, 171] on span "Campagnes" at bounding box center [44, 169] width 37 height 9
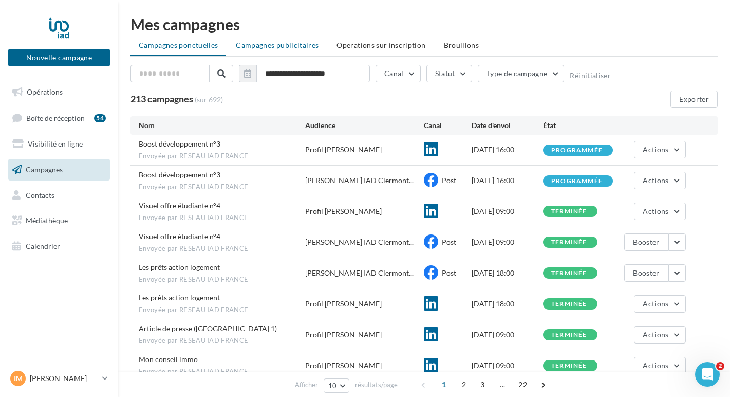
click at [270, 50] on li "Campagnes publicitaires" at bounding box center [277, 45] width 99 height 18
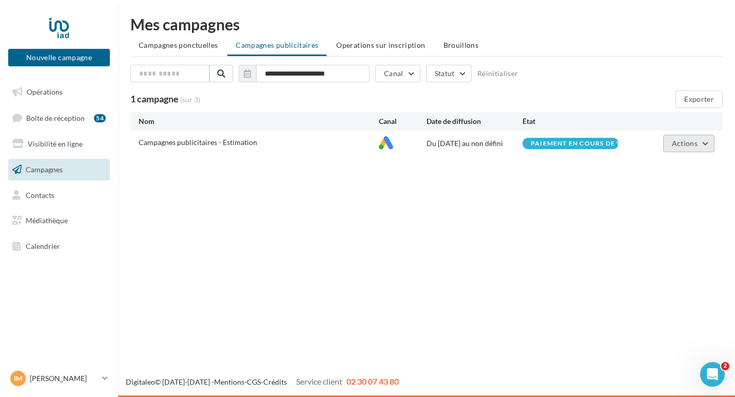
click at [683, 144] on span "Actions" at bounding box center [685, 143] width 26 height 9
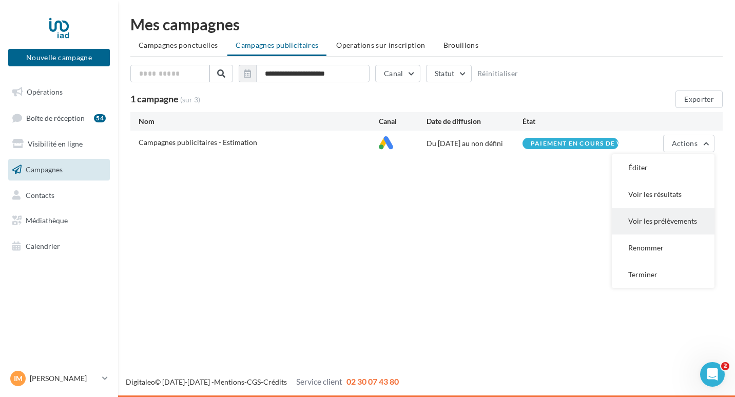
click at [658, 227] on button "Voir les prélèvements" at bounding box center [663, 220] width 103 height 27
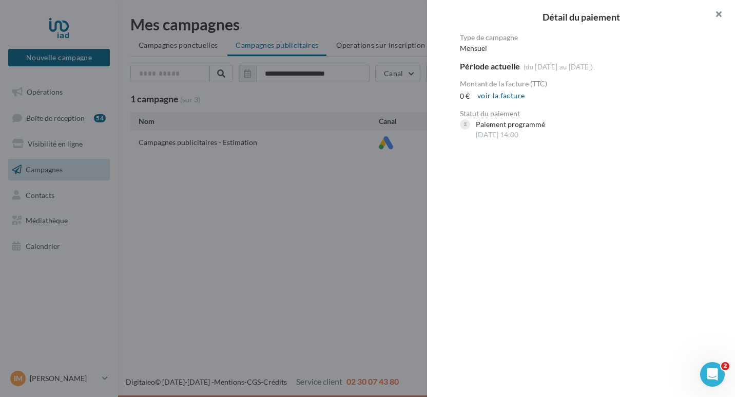
click at [721, 13] on button "button" at bounding box center [714, 15] width 41 height 31
